Goal: Task Accomplishment & Management: Use online tool/utility

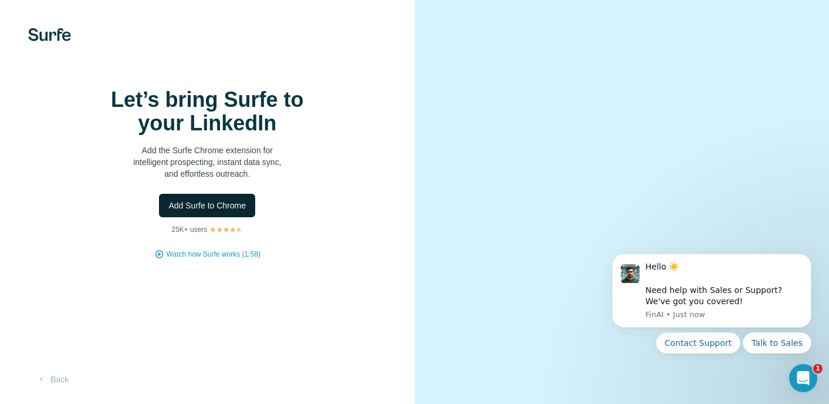
click at [239, 211] on span "Add Surfe to Chrome" at bounding box center [206, 206] width 77 height 12
click at [223, 211] on span "Add Surfe to Chrome" at bounding box center [206, 206] width 77 height 12
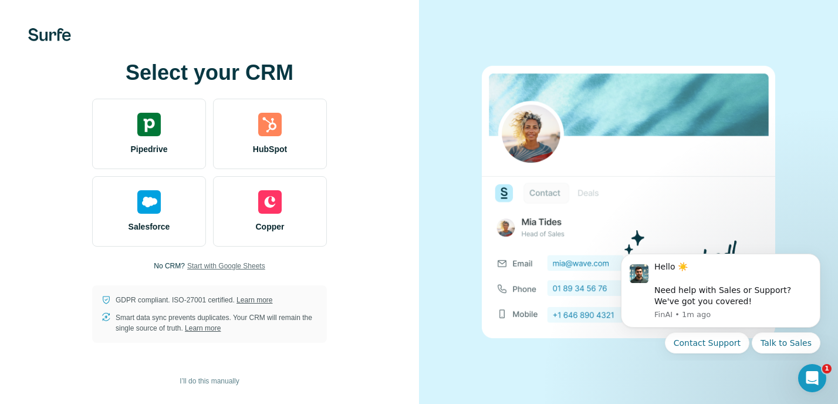
click at [230, 261] on span "Start with Google Sheets" at bounding box center [226, 266] width 78 height 11
